Goal: Navigation & Orientation: Find specific page/section

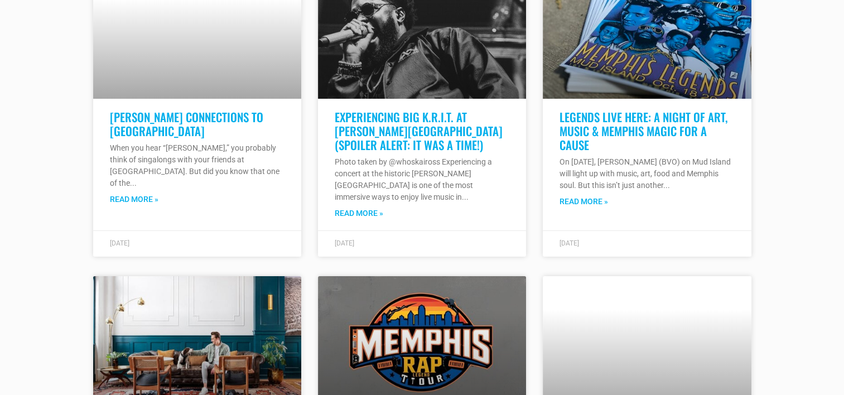
scroll to position [4130, 0]
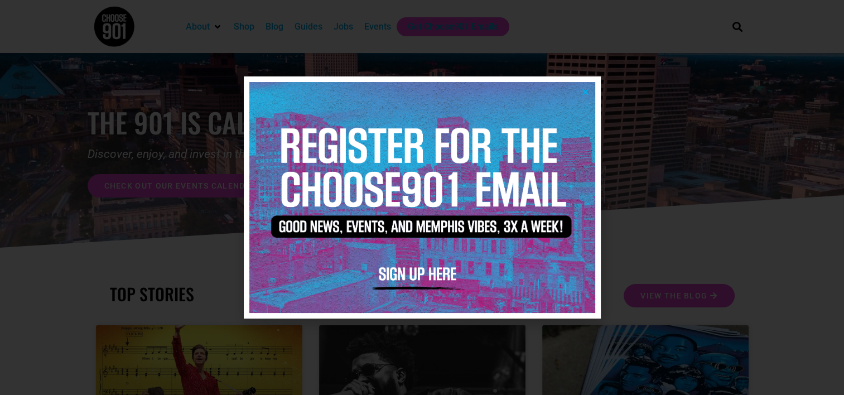
click at [587, 94] on icon "Close" at bounding box center [585, 92] width 8 height 8
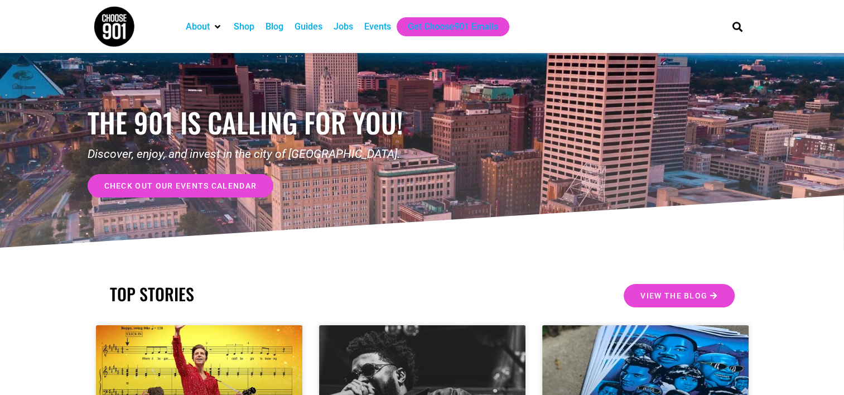
click at [375, 25] on div "Events" at bounding box center [377, 26] width 27 height 13
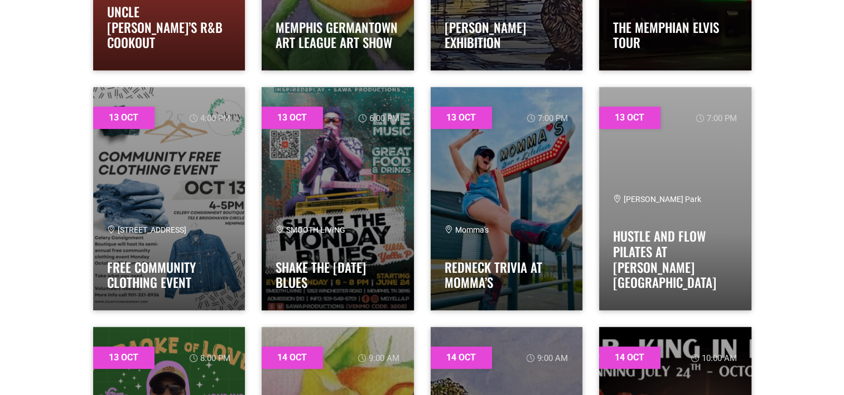
scroll to position [4892, 0]
